Goal: Task Accomplishment & Management: Complete application form

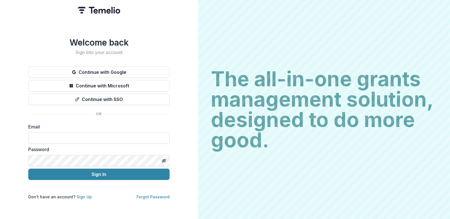
drag, startPoint x: 120, startPoint y: 126, endPoint x: 125, endPoint y: 129, distance: 6.1
click at [121, 126] on label "Email" at bounding box center [97, 126] width 138 height 7
click at [128, 133] on input at bounding box center [98, 137] width 141 height 11
type input "**********"
click at [28, 165] on button "Sign In" at bounding box center [98, 173] width 141 height 11
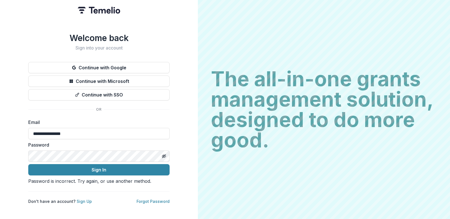
click at [28, 164] on button "Sign In" at bounding box center [98, 169] width 141 height 11
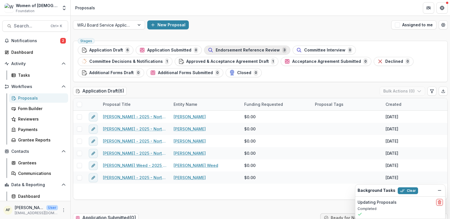
click at [236, 48] on span "Endorsement Reference Review" at bounding box center [248, 50] width 64 height 5
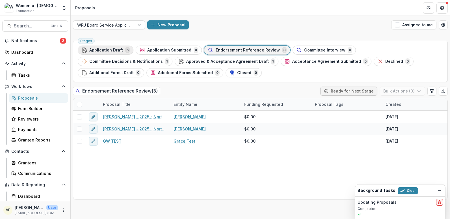
click at [119, 50] on span "Application Draft" at bounding box center [106, 50] width 34 height 5
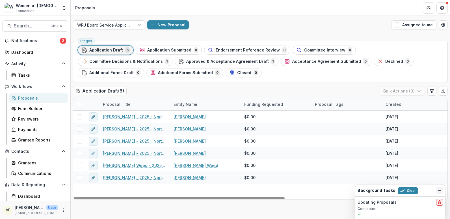
click at [438, 191] on icon "Dismiss" at bounding box center [439, 190] width 5 height 5
